Goal: Information Seeking & Learning: Learn about a topic

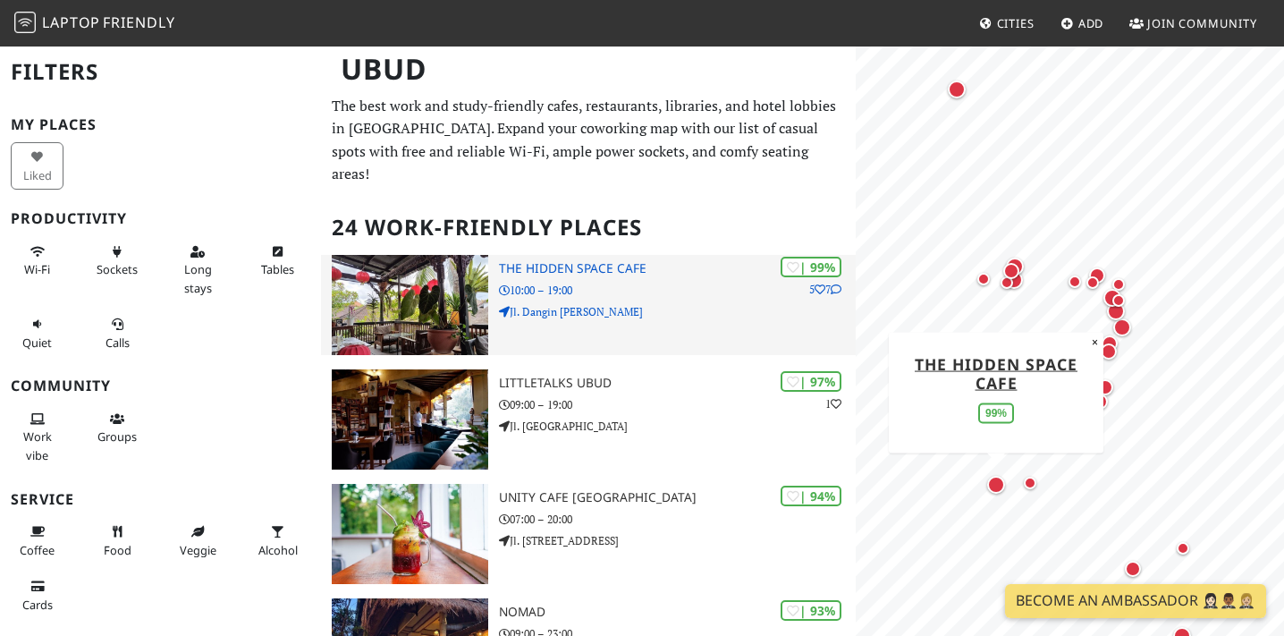
click at [629, 261] on h3 "The Hidden Space Cafe" at bounding box center [677, 268] width 357 height 15
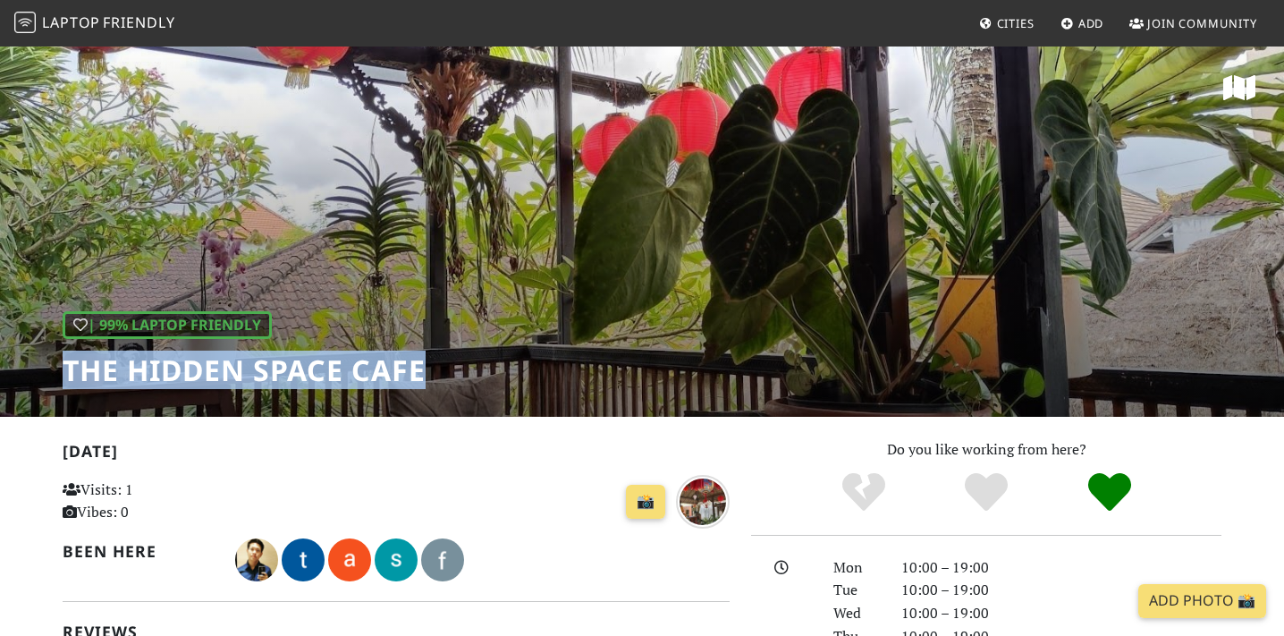
drag, startPoint x: 444, startPoint y: 371, endPoint x: 65, endPoint y: 385, distance: 378.5
click at [65, 385] on div "| 99% Laptop Friendly The Hidden Space Cafe" at bounding box center [642, 231] width 1284 height 372
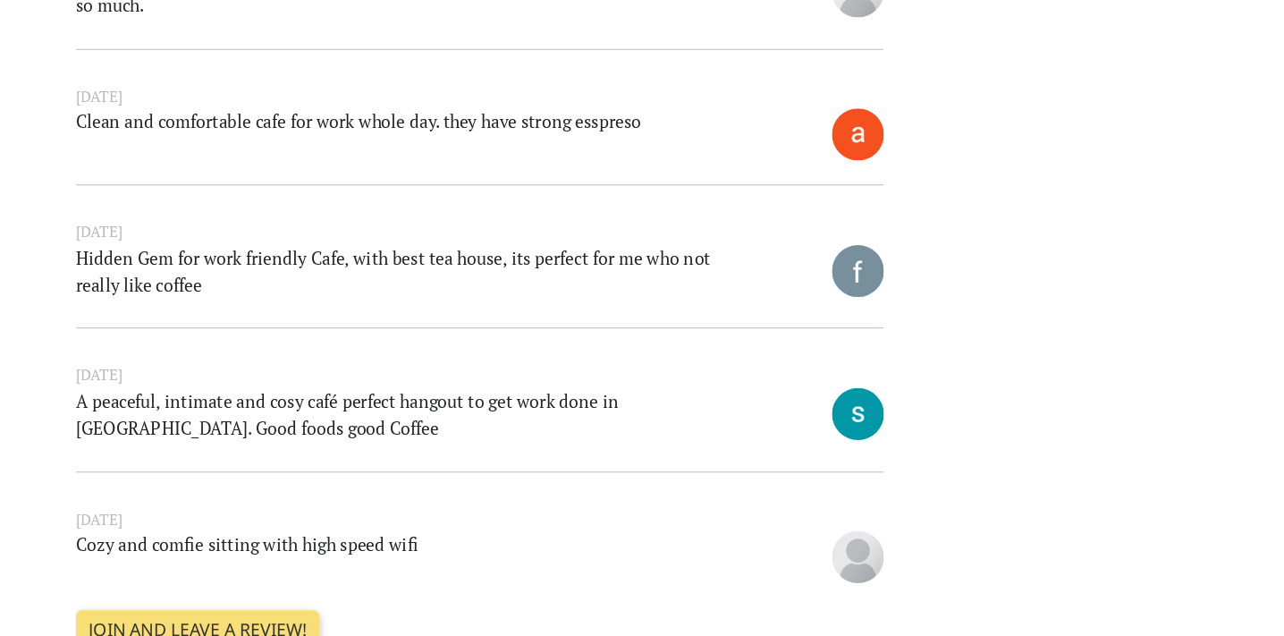
scroll to position [832, 0]
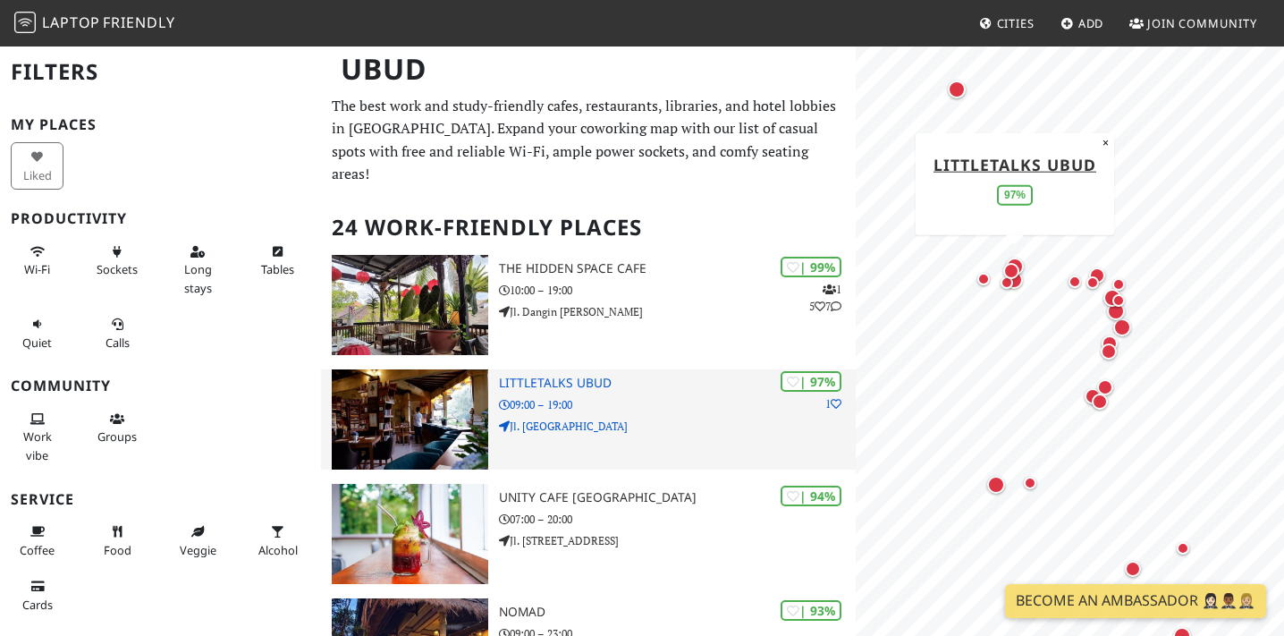
click at [547, 371] on div "| 97% 1 Littletalks Ubud 09:00 – 19:00 Jl. Raya Campuan" at bounding box center [677, 419] width 357 height 100
click at [754, 396] on p "09:00 – 19:00" at bounding box center [677, 404] width 357 height 17
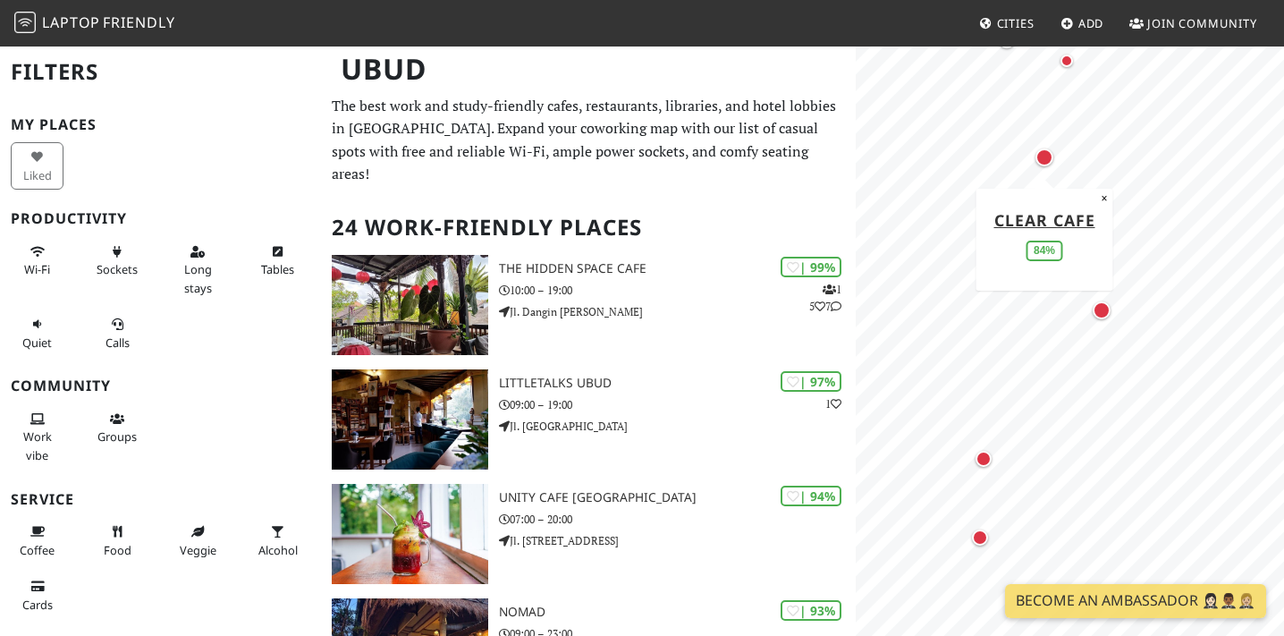
click at [1048, 165] on div "Map marker" at bounding box center [1044, 157] width 18 height 18
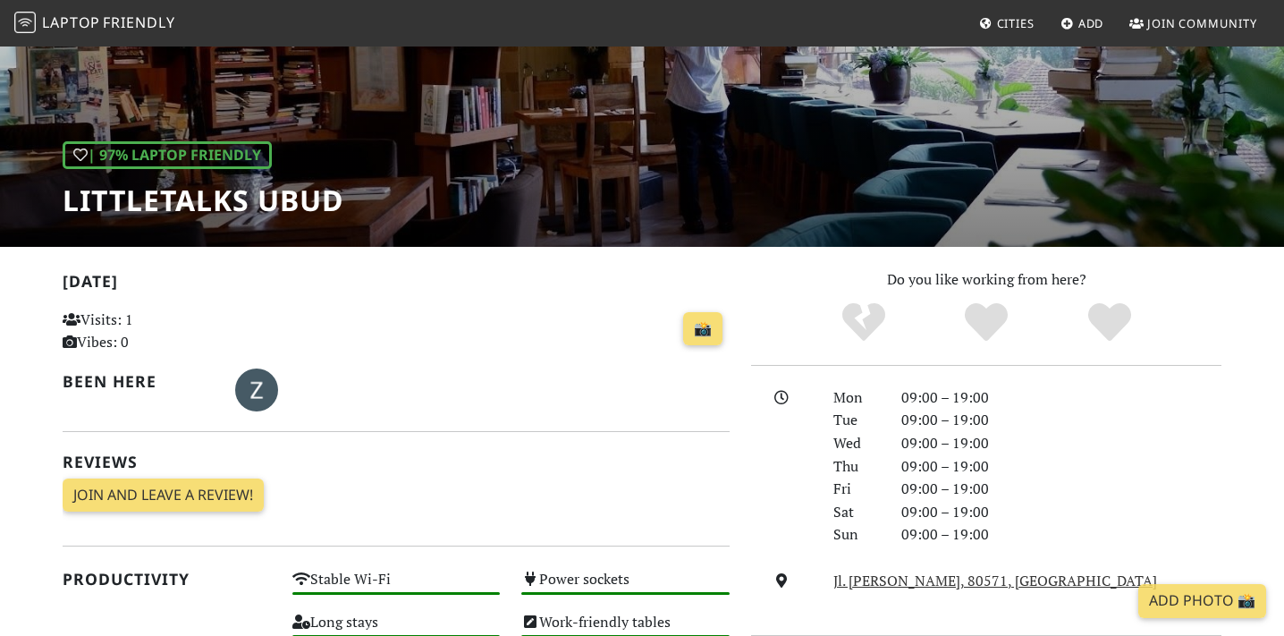
scroll to position [213, 0]
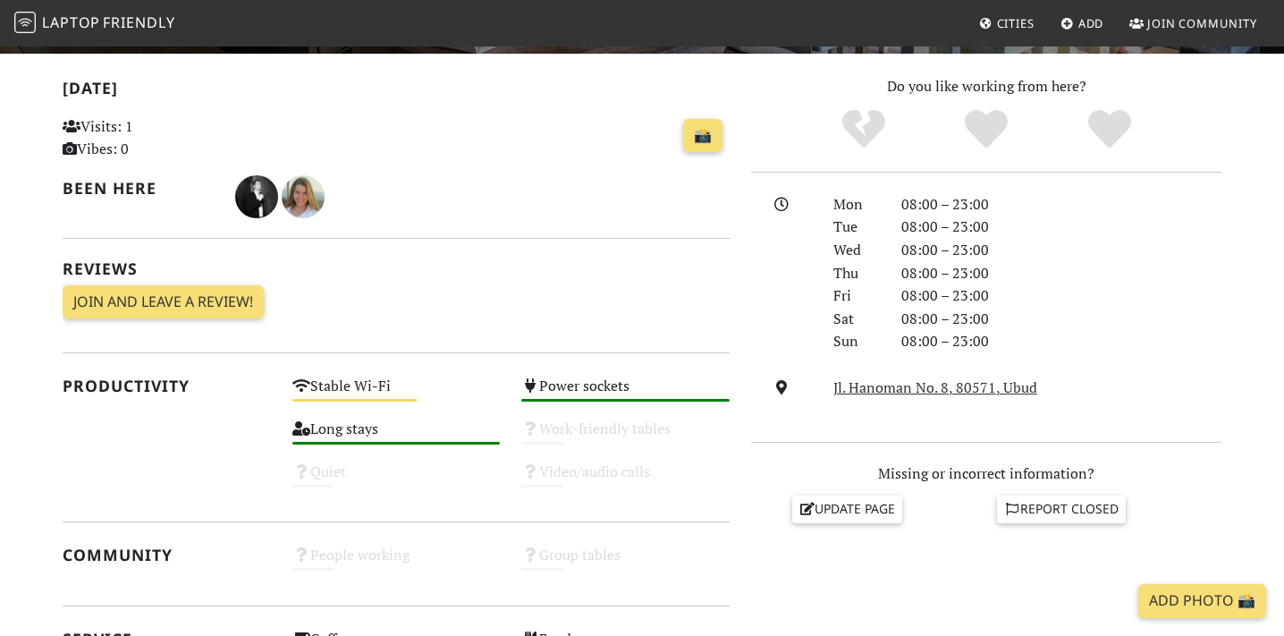
scroll to position [193, 0]
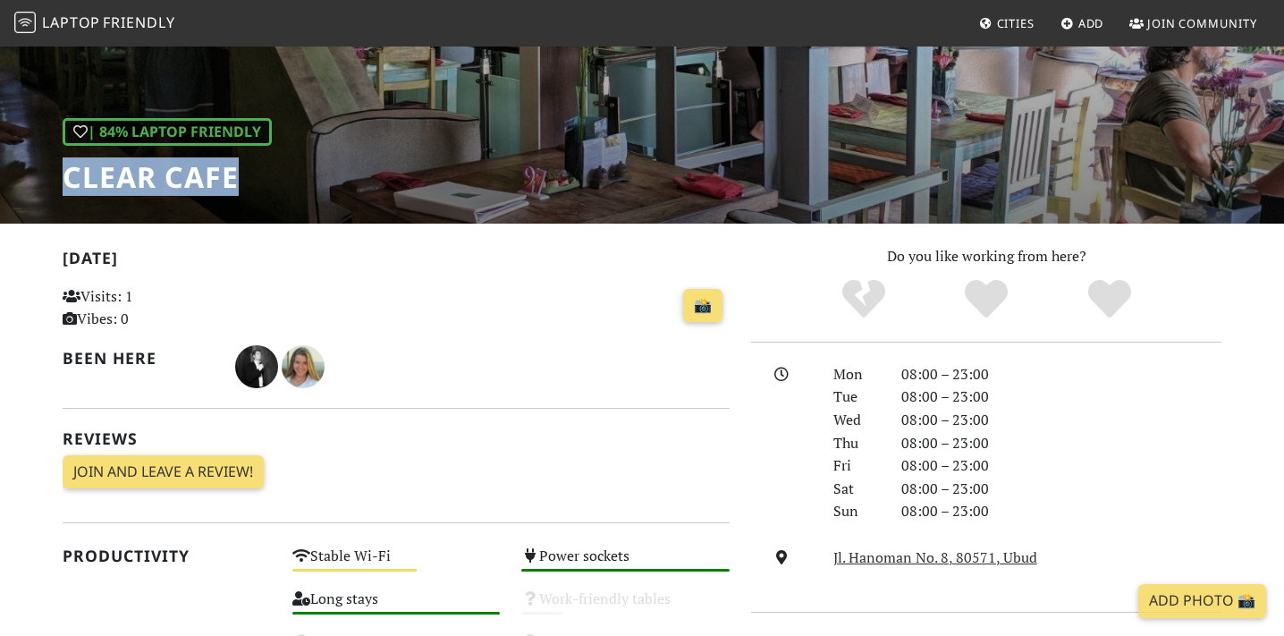
drag, startPoint x: 61, startPoint y: 183, endPoint x: 244, endPoint y: 171, distance: 183.7
click at [244, 172] on div "| 84% Laptop Friendly Clear Cafe" at bounding box center [642, 38] width 1284 height 372
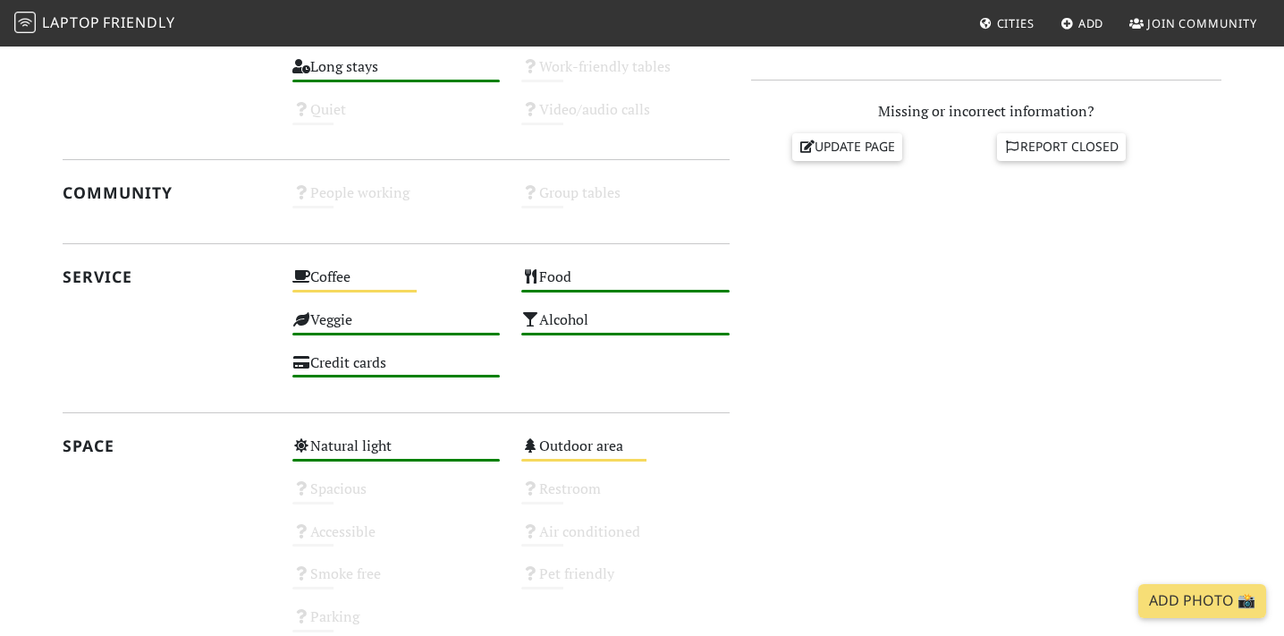
scroll to position [799, 0]
